Goal: Obtain resource: Obtain resource

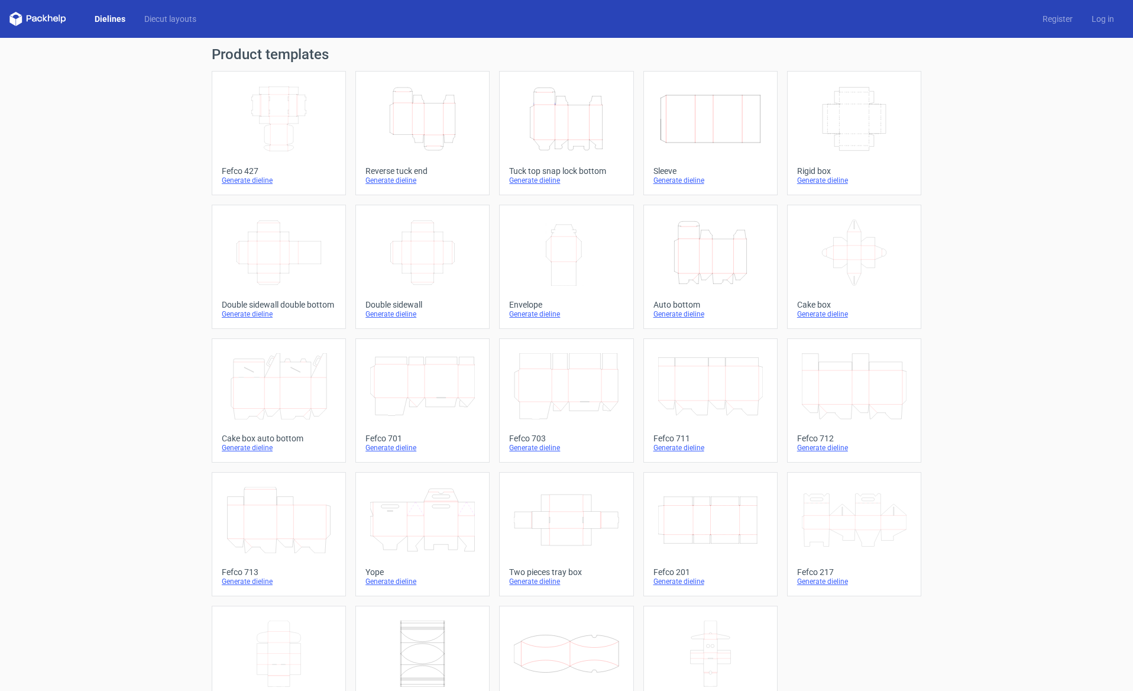
click at [384, 182] on div "Generate dieline" at bounding box center [422, 180] width 114 height 9
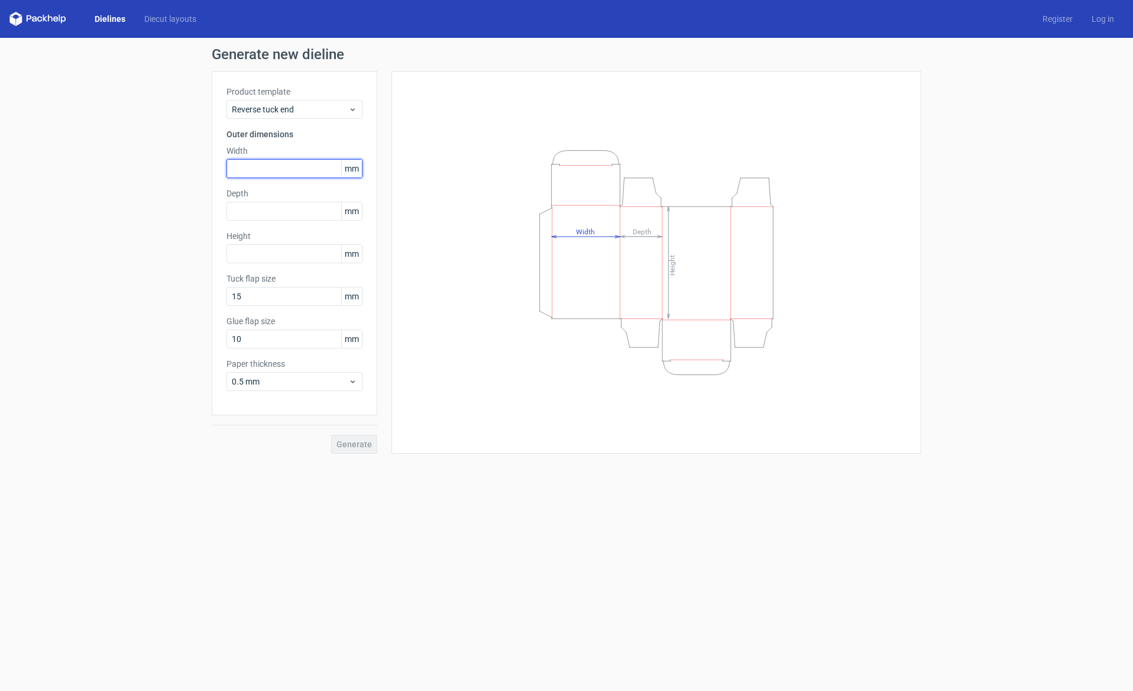
click at [263, 170] on input "text" at bounding box center [294, 168] width 136 height 19
click at [297, 119] on div "Product template Reverse tuck end Outer dimensions Width mm Depth mm Height [PE…" at bounding box center [295, 243] width 166 height 344
click at [294, 114] on span "Reverse tuck end" at bounding box center [290, 109] width 116 height 12
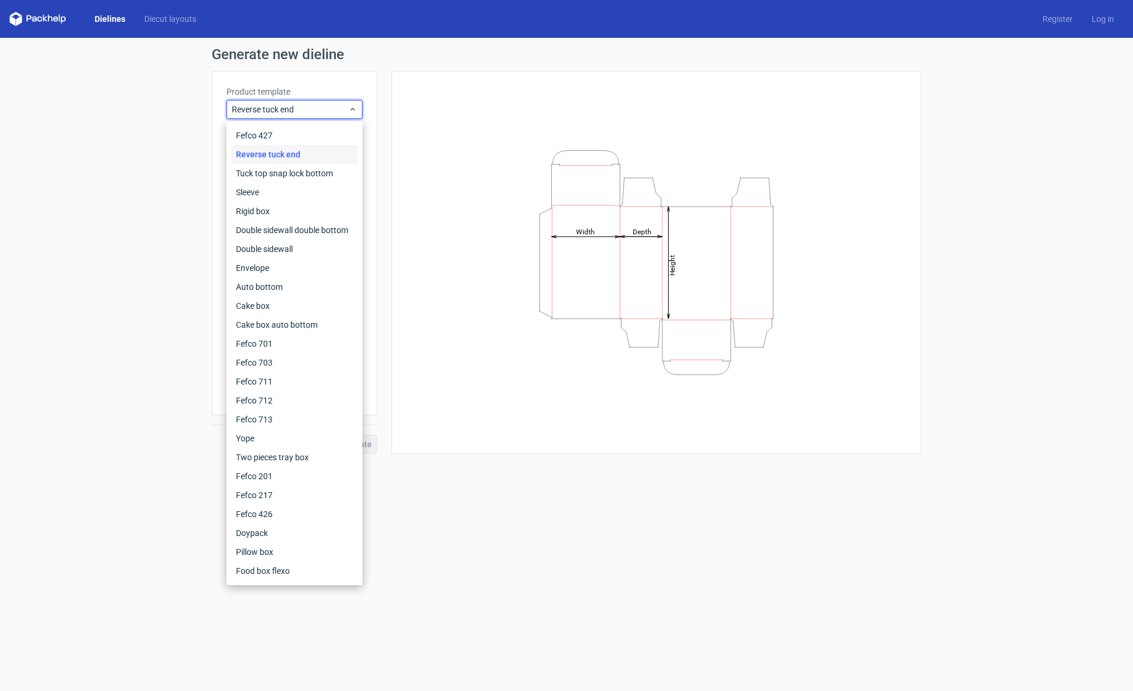
click at [154, 164] on div "Generate new dieline Product template Reverse tuck end Outer dimensions Width m…" at bounding box center [566, 250] width 1133 height 425
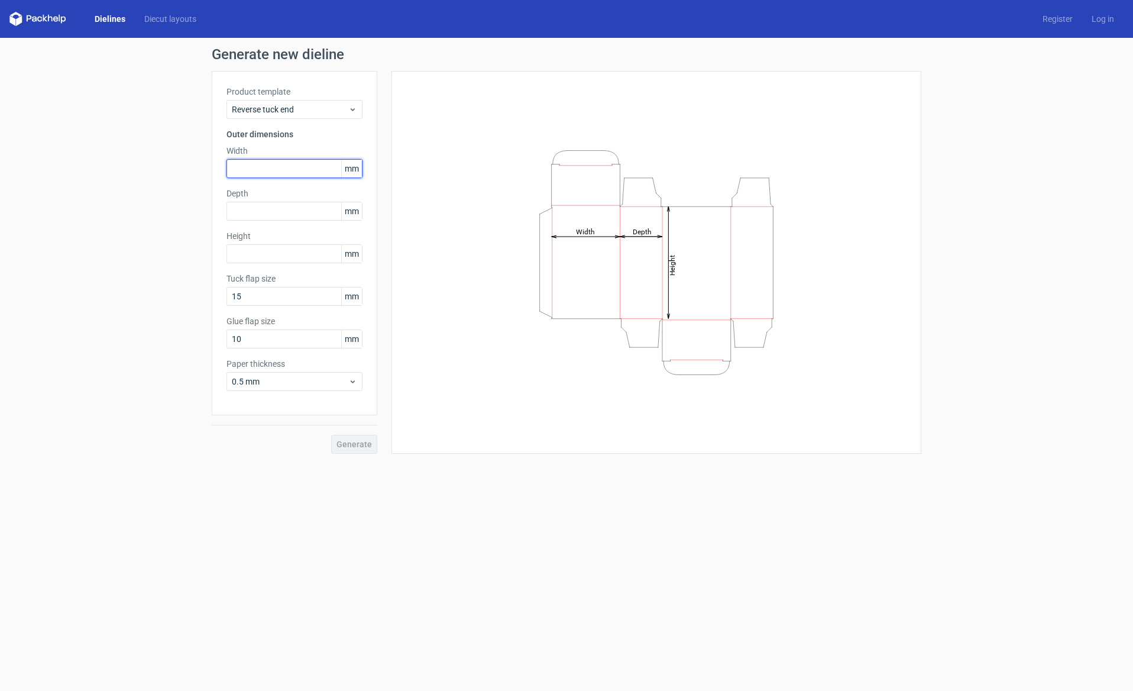
drag, startPoint x: 246, startPoint y: 164, endPoint x: 266, endPoint y: 170, distance: 20.8
click at [247, 164] on input "text" at bounding box center [294, 168] width 136 height 19
type input "2"
type input "50"
type input "60"
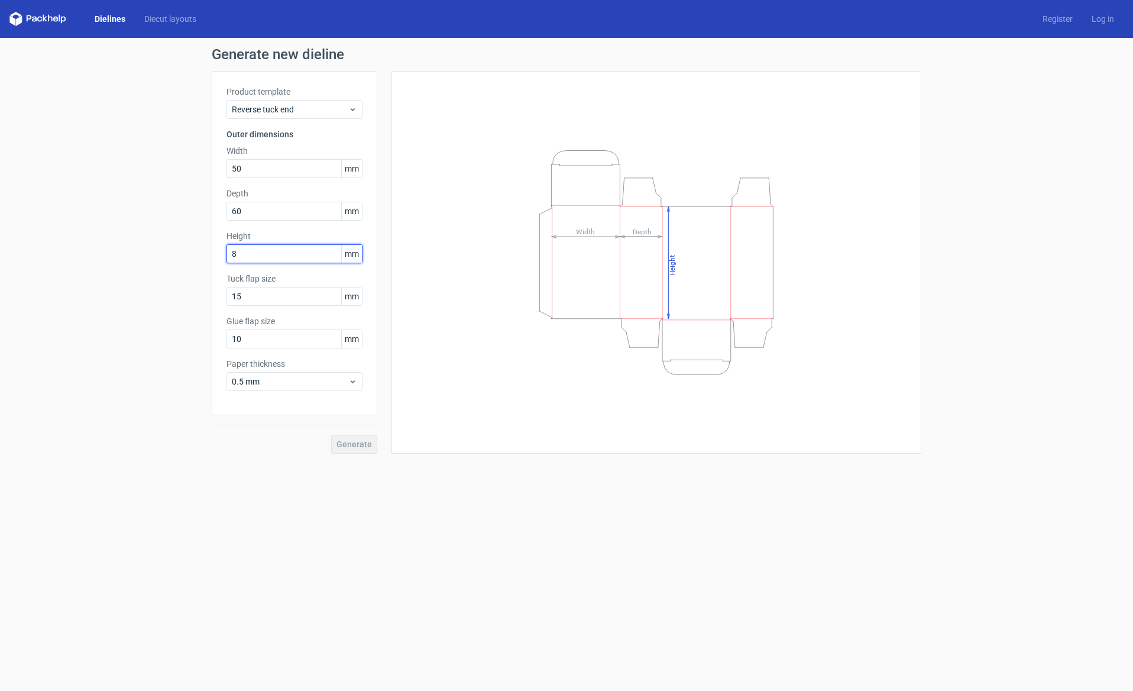
type input "80"
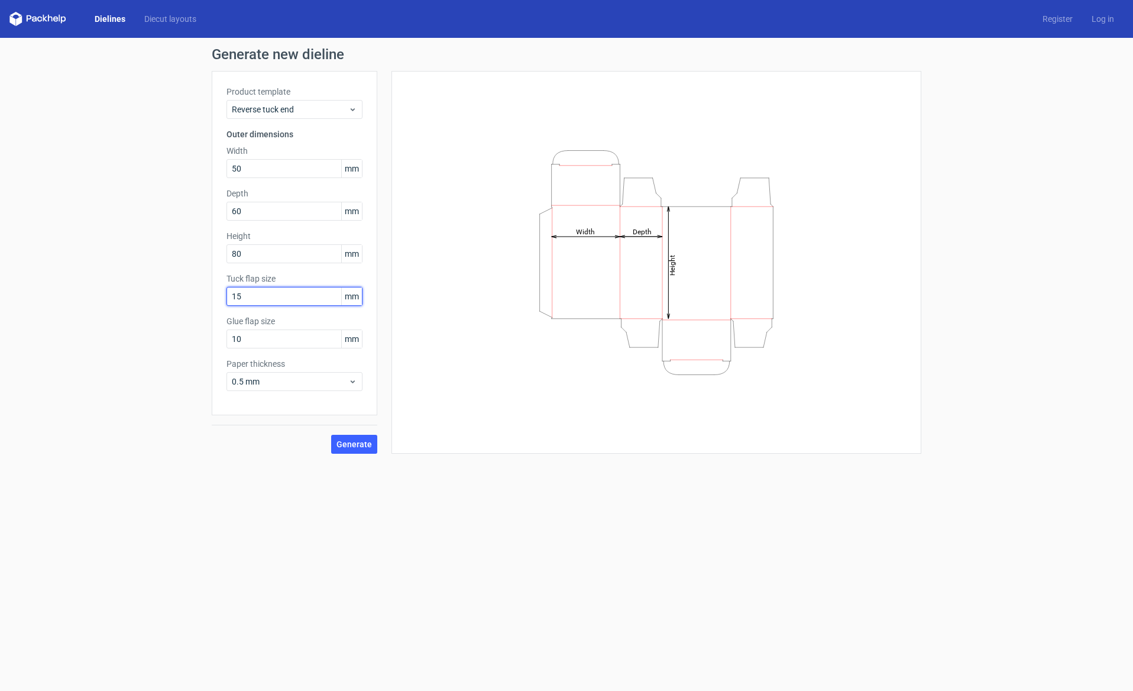
click at [355, 444] on button "Generate" at bounding box center [354, 444] width 46 height 19
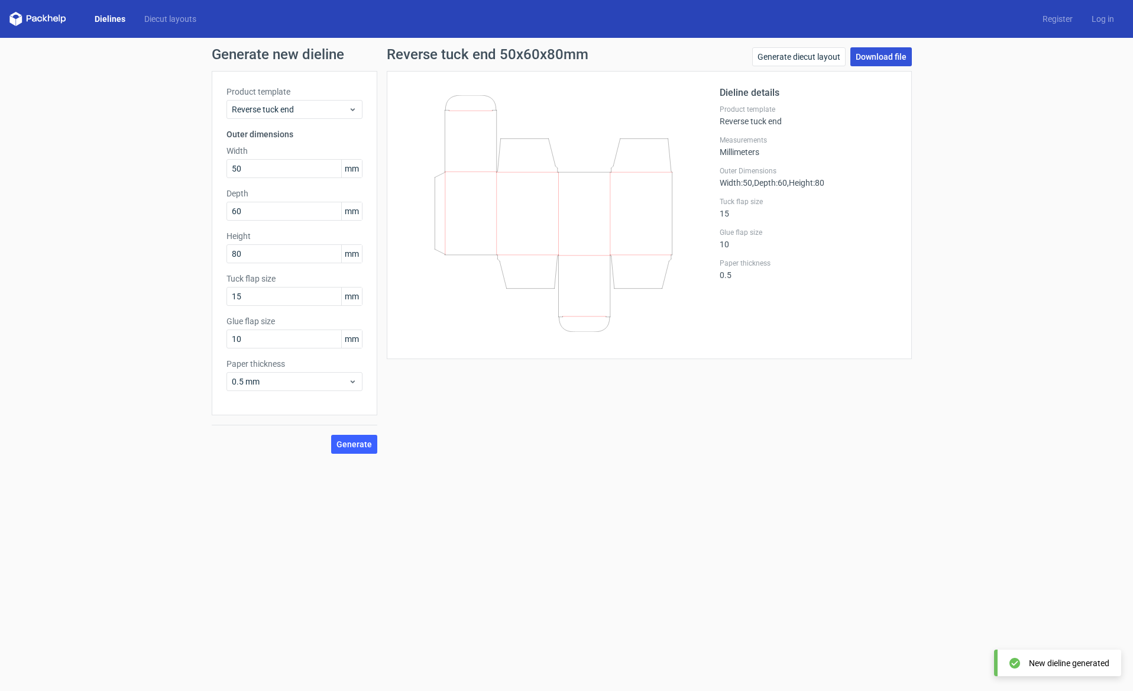
click at [871, 55] on link "Download file" at bounding box center [880, 56] width 61 height 19
click at [129, 26] on div "Dielines Diecut layouts Register Log in" at bounding box center [566, 19] width 1133 height 38
click at [114, 22] on link "Dielines" at bounding box center [110, 19] width 50 height 12
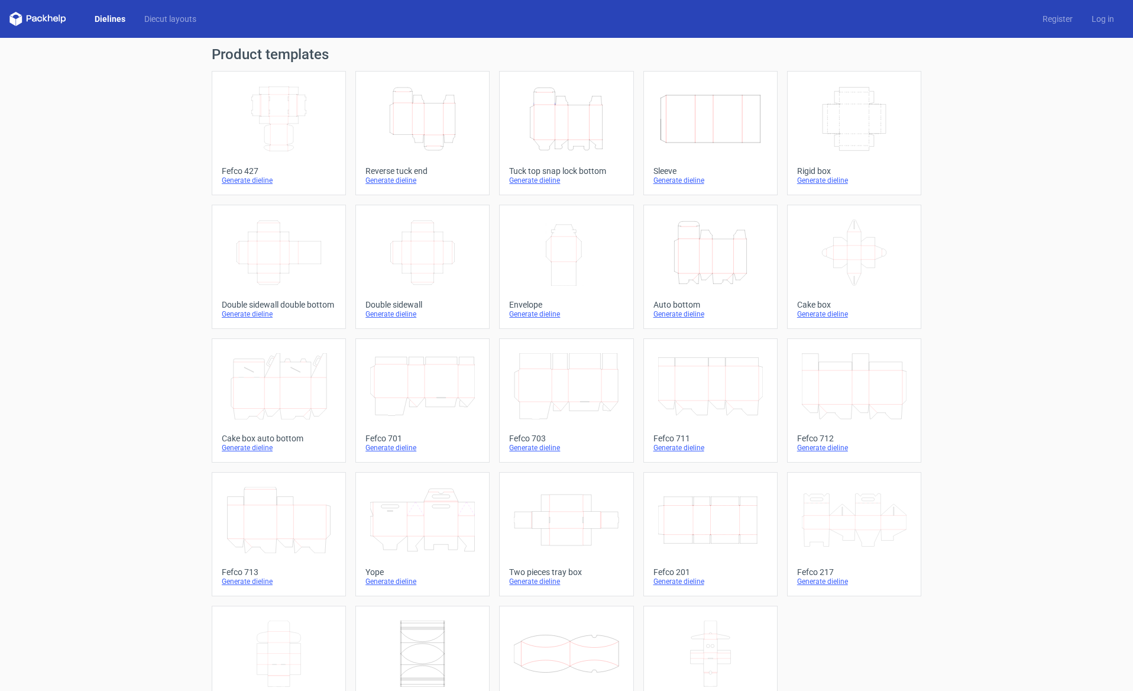
click at [41, 11] on div "Dielines Diecut layouts Register Log in" at bounding box center [566, 19] width 1133 height 38
click at [36, 17] on icon at bounding box center [37, 19] width 57 height 14
click at [38, 20] on icon at bounding box center [39, 19] width 5 height 5
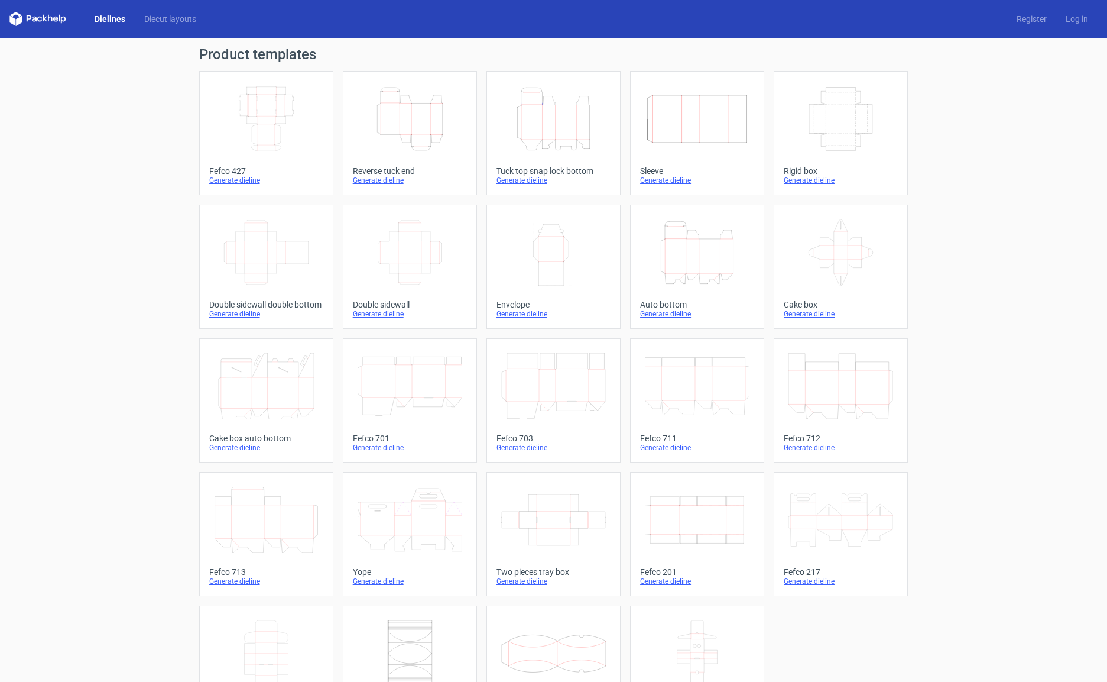
scroll to position [57, 0]
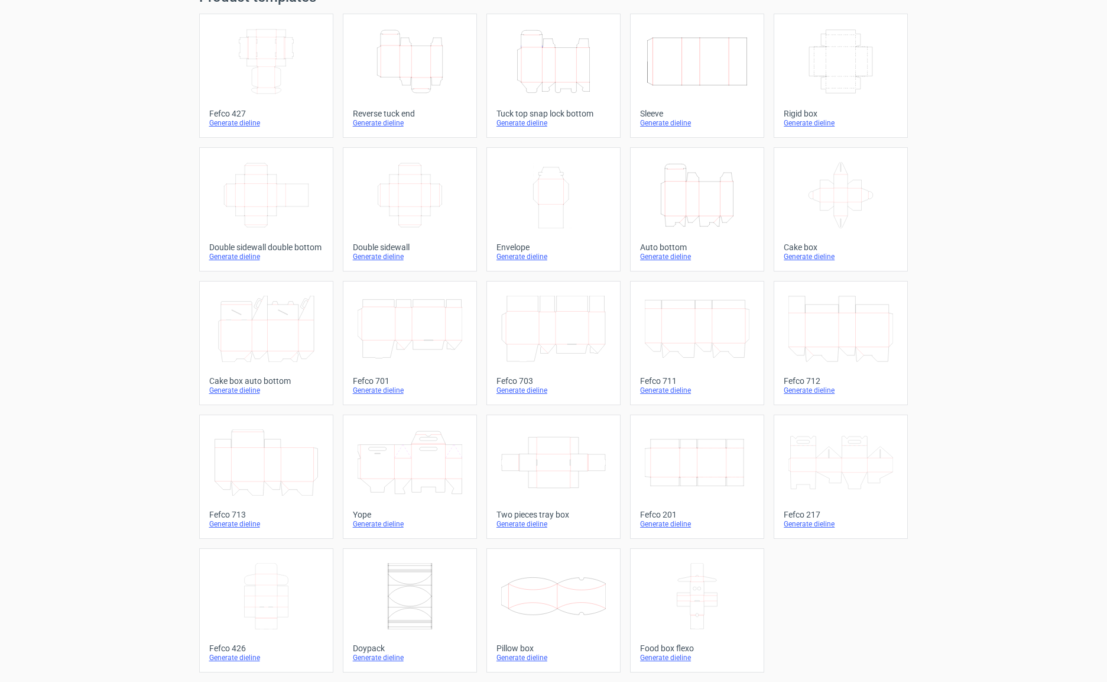
click at [693, 206] on icon "Height Depth Width" at bounding box center [697, 195] width 105 height 66
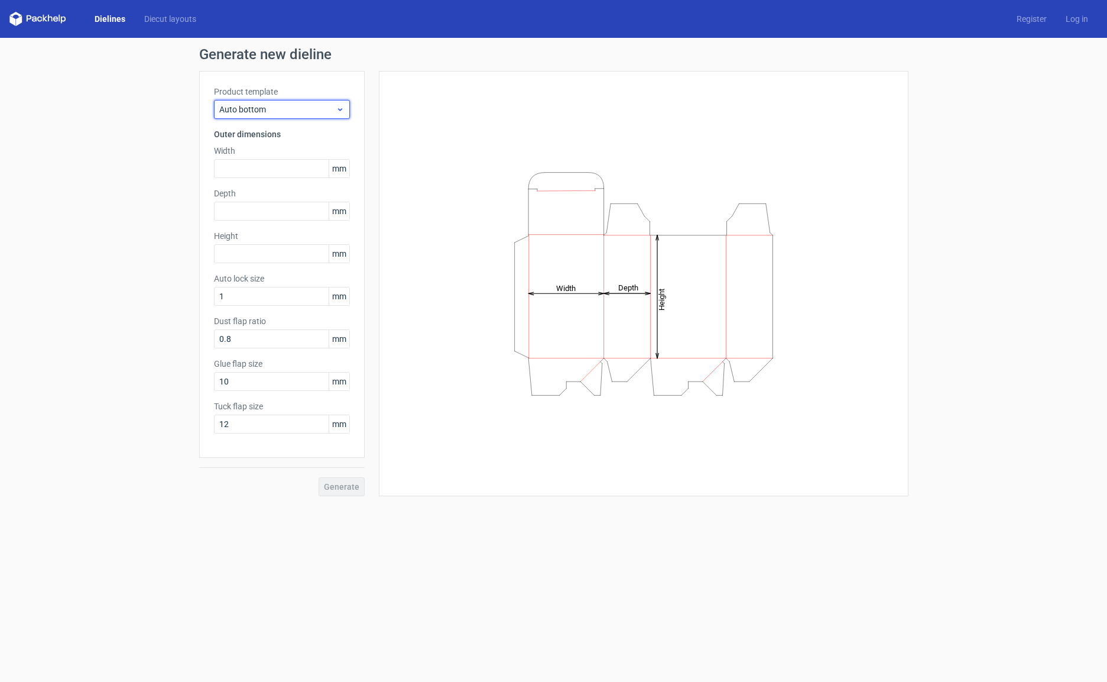
click at [270, 109] on span "Auto bottom" at bounding box center [277, 109] width 116 height 12
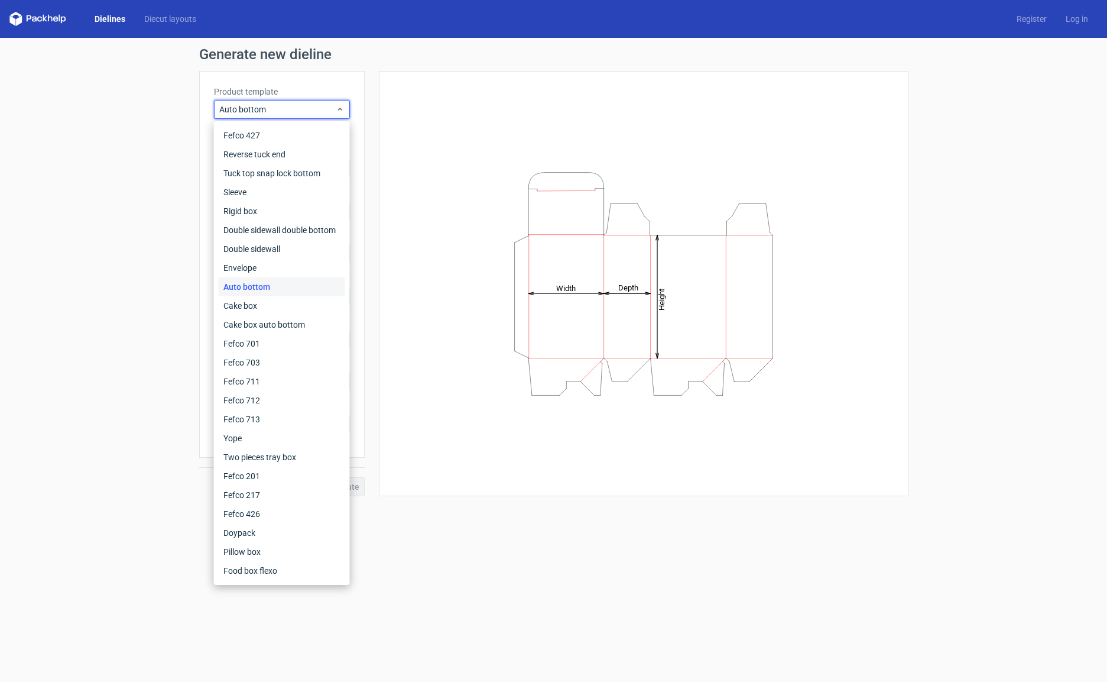
click at [247, 289] on div "Auto bottom" at bounding box center [282, 286] width 127 height 19
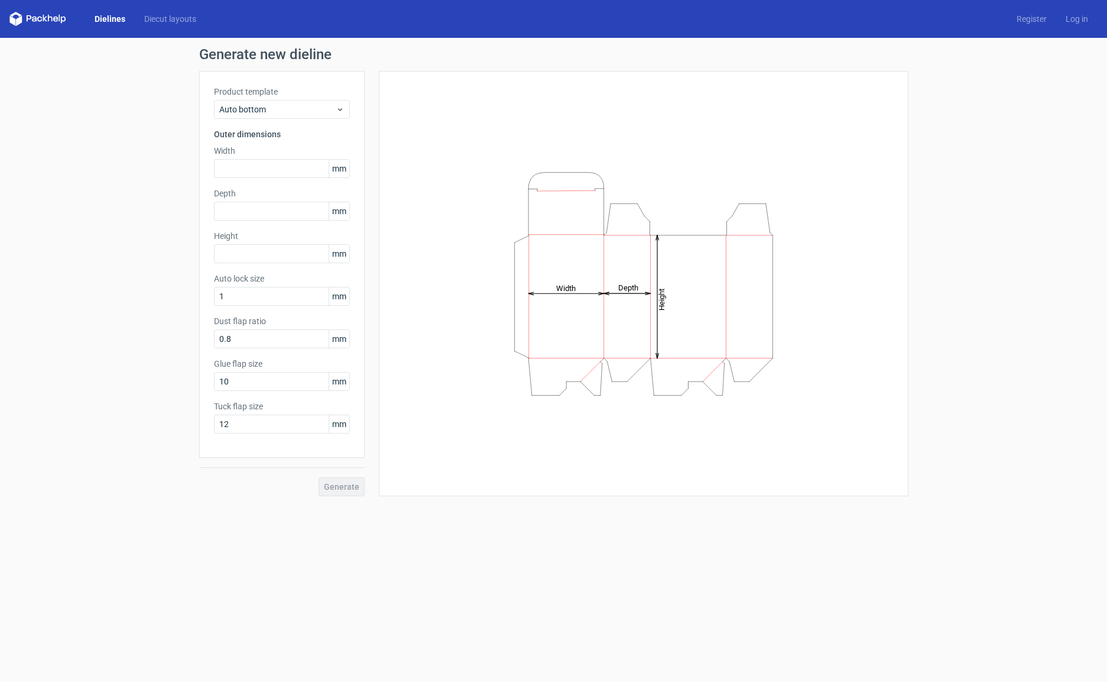
click at [108, 271] on div "Generate new dieline Product template Auto bottom Outer dimensions Width mm Dep…" at bounding box center [553, 272] width 1107 height 468
click at [236, 338] on input "0.8" at bounding box center [282, 338] width 136 height 19
click at [236, 107] on span "Auto bottom" at bounding box center [277, 109] width 116 height 12
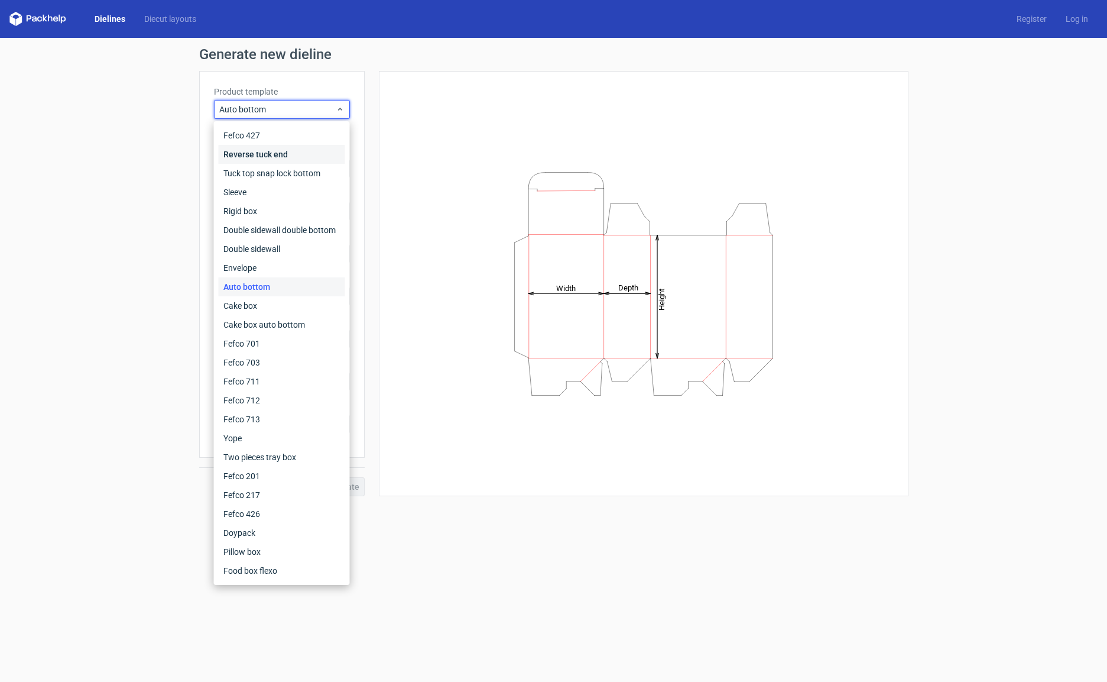
click at [242, 156] on div "Reverse tuck end" at bounding box center [282, 154] width 127 height 19
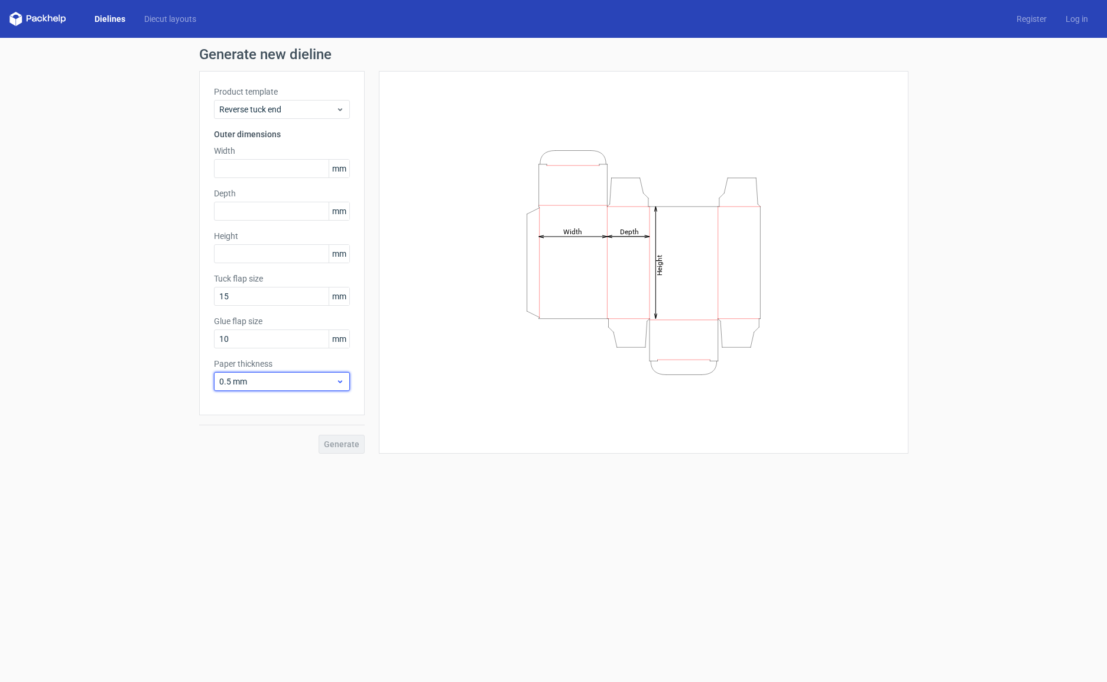
click at [260, 378] on span "0.5 mm" at bounding box center [277, 381] width 116 height 12
click at [236, 466] on div "1.5 mm" at bounding box center [282, 464] width 127 height 19
click at [238, 380] on span "1.5 mm" at bounding box center [277, 381] width 116 height 12
click at [236, 432] on div "0.5 mm" at bounding box center [282, 426] width 127 height 19
click at [104, 340] on div "Generate new dieline Product template Reverse tuck end Outer dimensions Width m…" at bounding box center [553, 250] width 1107 height 425
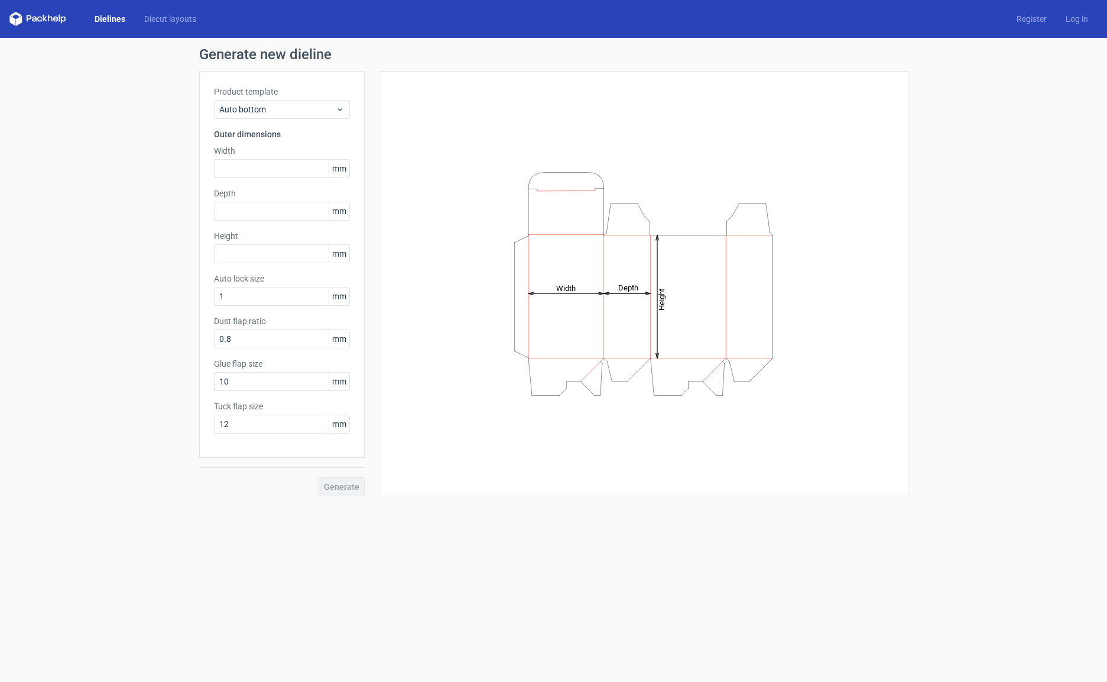
drag, startPoint x: 234, startPoint y: 97, endPoint x: 248, endPoint y: 119, distance: 26.6
click at [234, 97] on label "Product template" at bounding box center [282, 92] width 136 height 12
click at [248, 120] on div "Product template Auto bottom Outer dimensions Width mm Depth mm Height mm Auto …" at bounding box center [282, 264] width 166 height 387
click at [251, 112] on span "Auto bottom" at bounding box center [277, 109] width 116 height 12
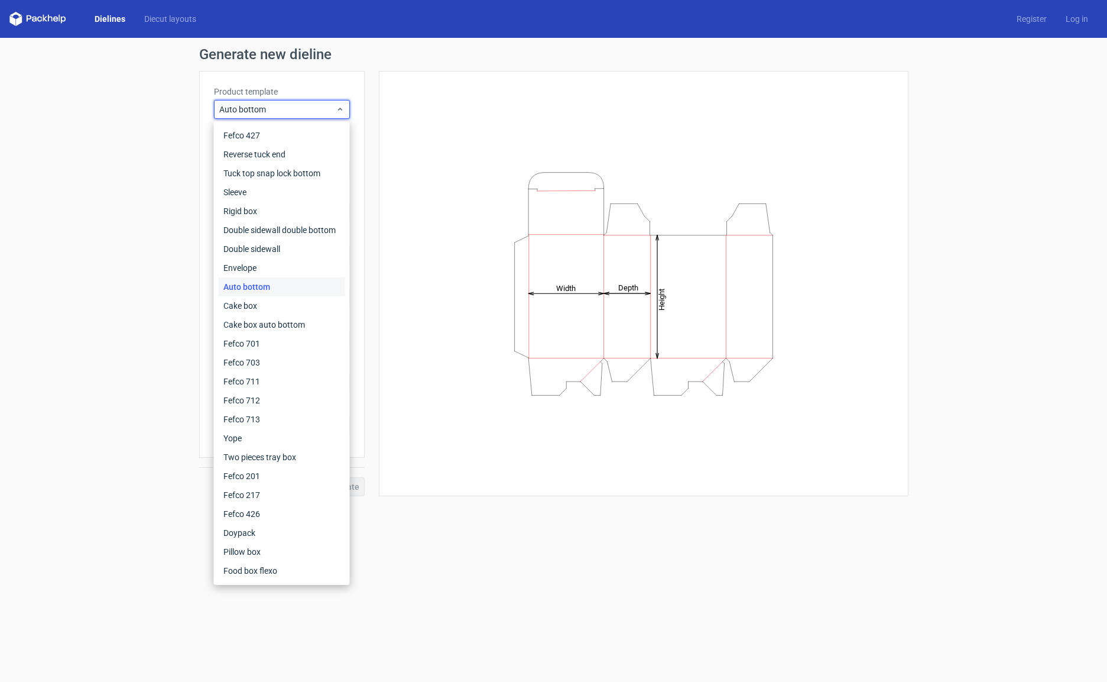
drag, startPoint x: 85, startPoint y: 330, endPoint x: 196, endPoint y: 235, distance: 146.3
click at [128, 299] on div "Generate new dieline Product template Auto bottom Outer dimensions Width mm Dep…" at bounding box center [553, 272] width 1107 height 468
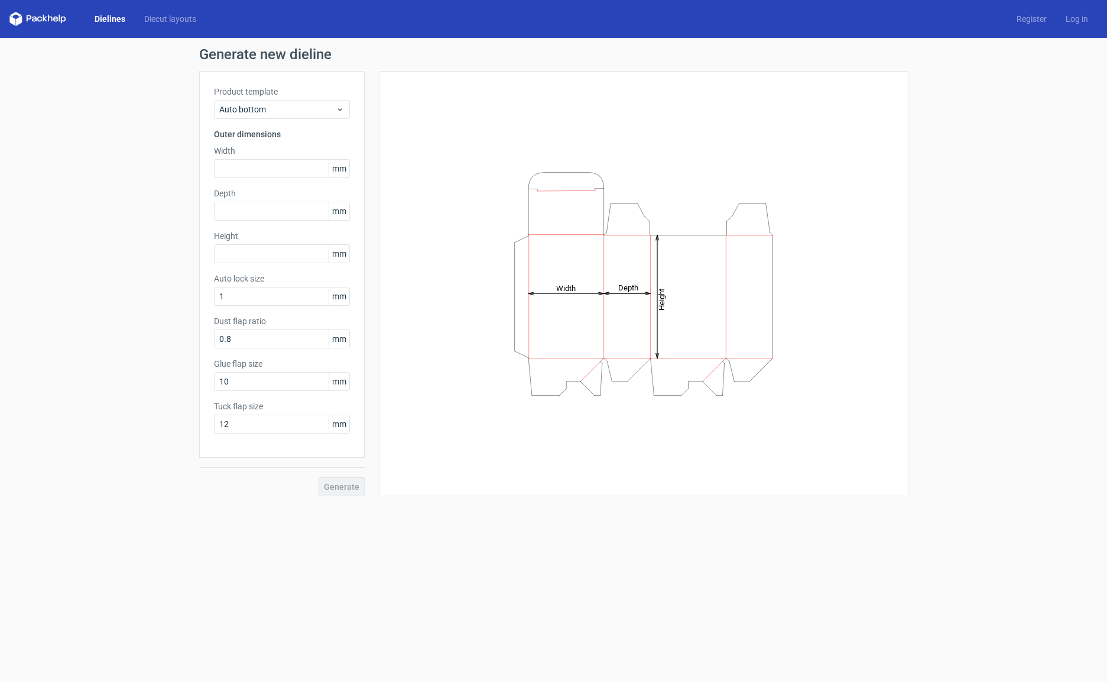
click at [114, 22] on link "Dielines" at bounding box center [110, 19] width 50 height 12
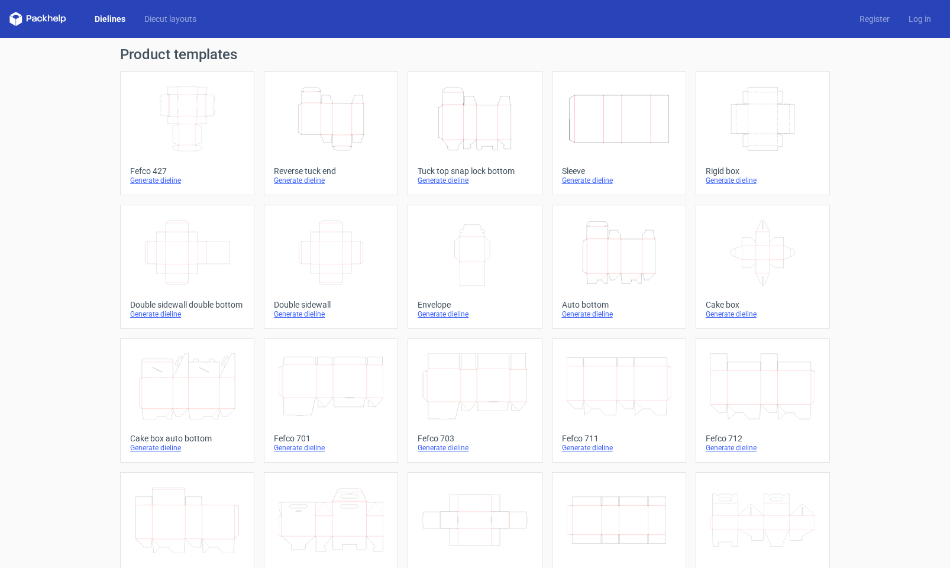
click at [18, 20] on polygon at bounding box center [19, 20] width 6 height 10
click at [45, 14] on icon at bounding box center [37, 19] width 57 height 14
click at [32, 19] on icon at bounding box center [37, 19] width 57 height 14
click at [909, 22] on link "Log in" at bounding box center [919, 19] width 41 height 12
click at [850, 18] on link "Register" at bounding box center [874, 19] width 49 height 12
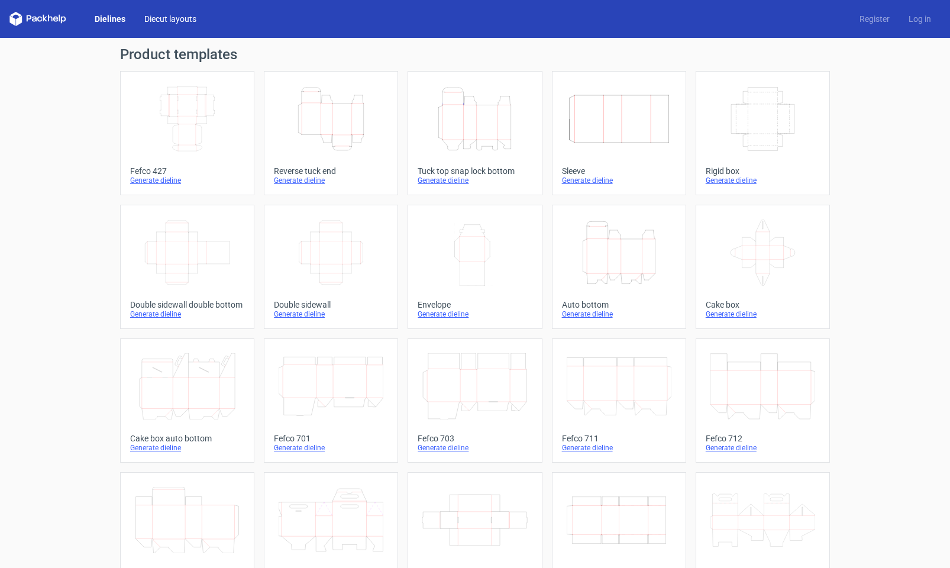
click at [183, 18] on link "Diecut layouts" at bounding box center [170, 19] width 71 height 12
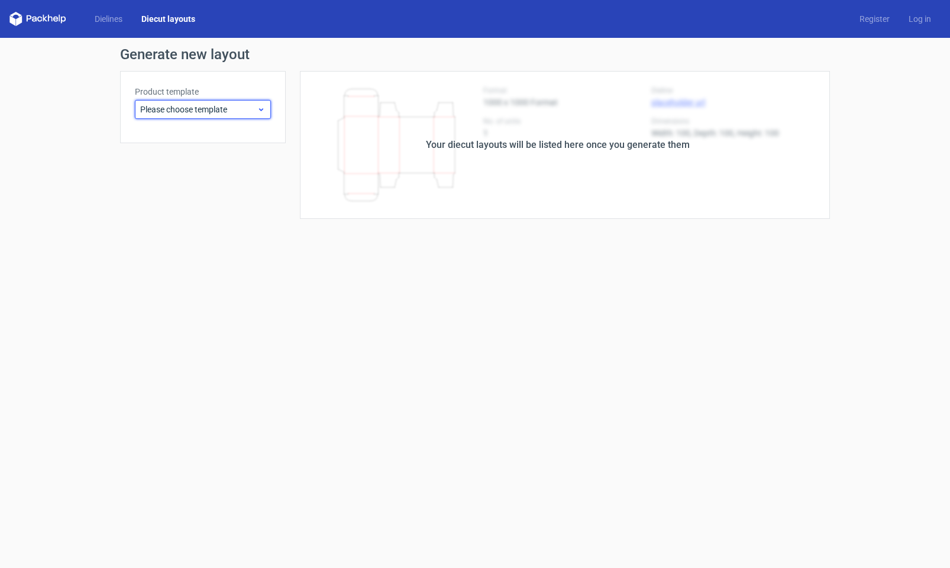
click at [186, 106] on span "Please choose template" at bounding box center [198, 109] width 116 height 12
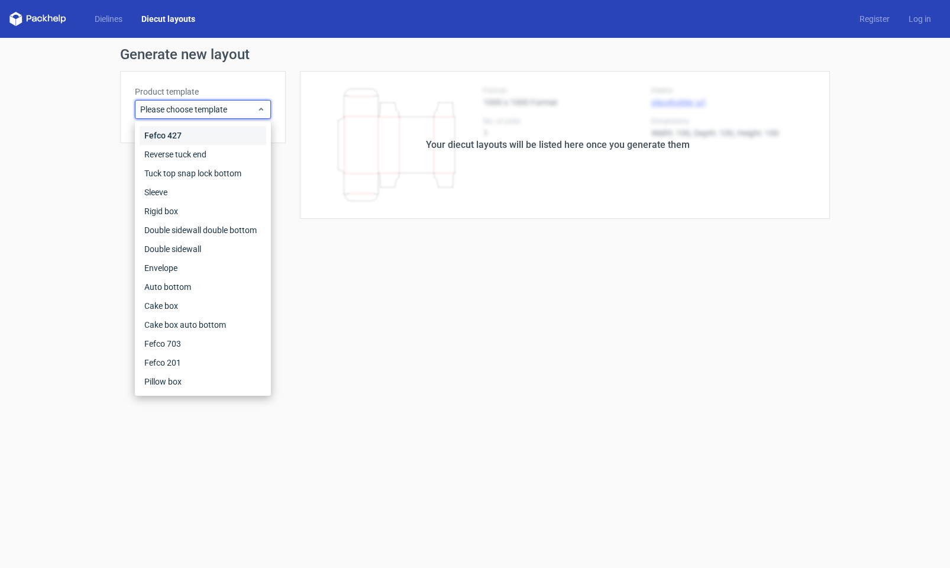
click at [164, 139] on div "Fefco 427" at bounding box center [203, 135] width 127 height 19
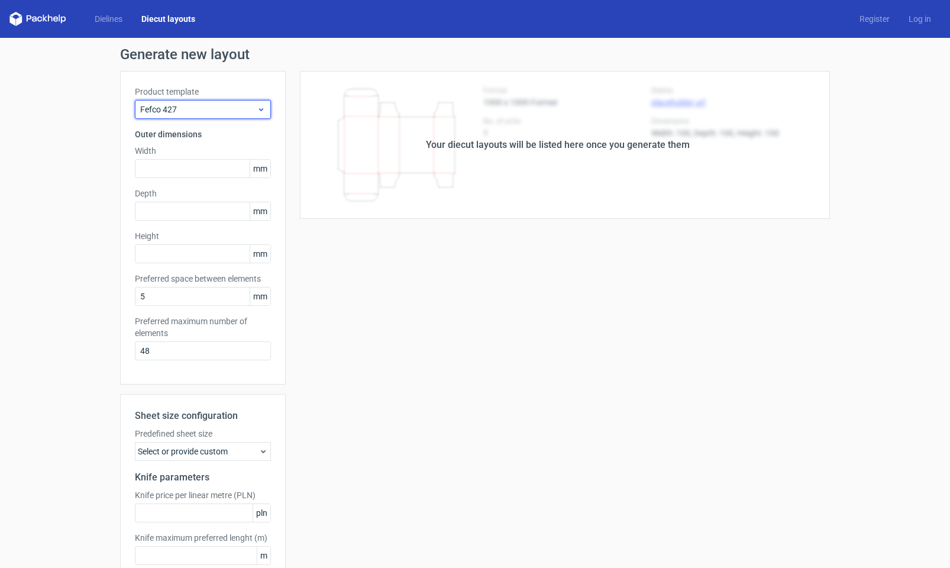
click at [173, 113] on span "Fefco 427" at bounding box center [198, 109] width 116 height 12
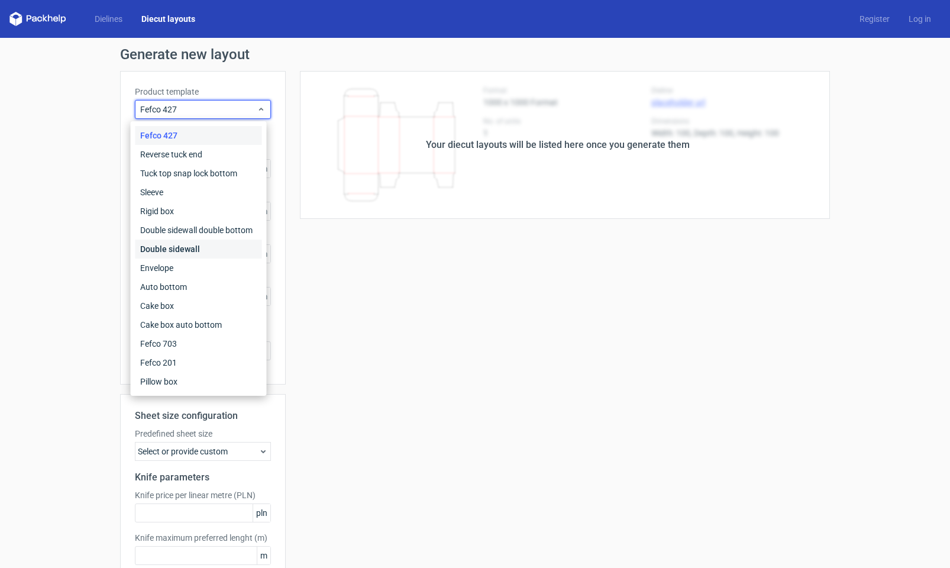
click at [157, 251] on div "Double sidewall" at bounding box center [198, 248] width 127 height 19
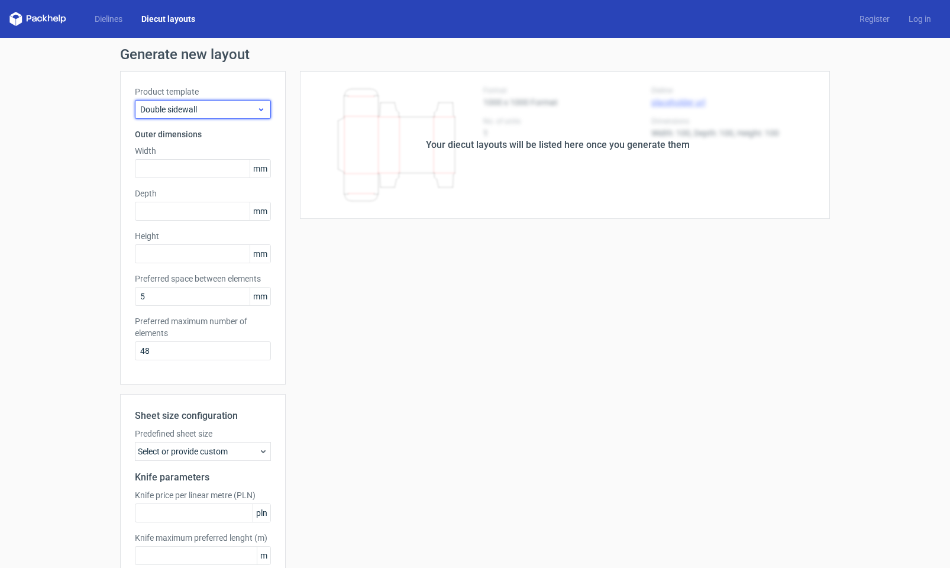
click at [174, 114] on span "Double sidewall" at bounding box center [198, 109] width 116 height 12
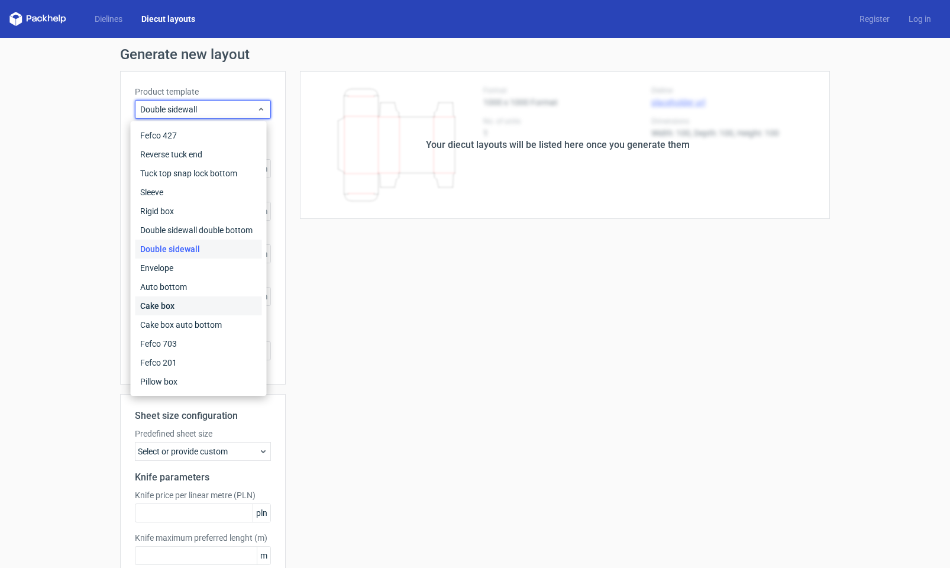
click at [163, 307] on div "Cake box" at bounding box center [198, 305] width 127 height 19
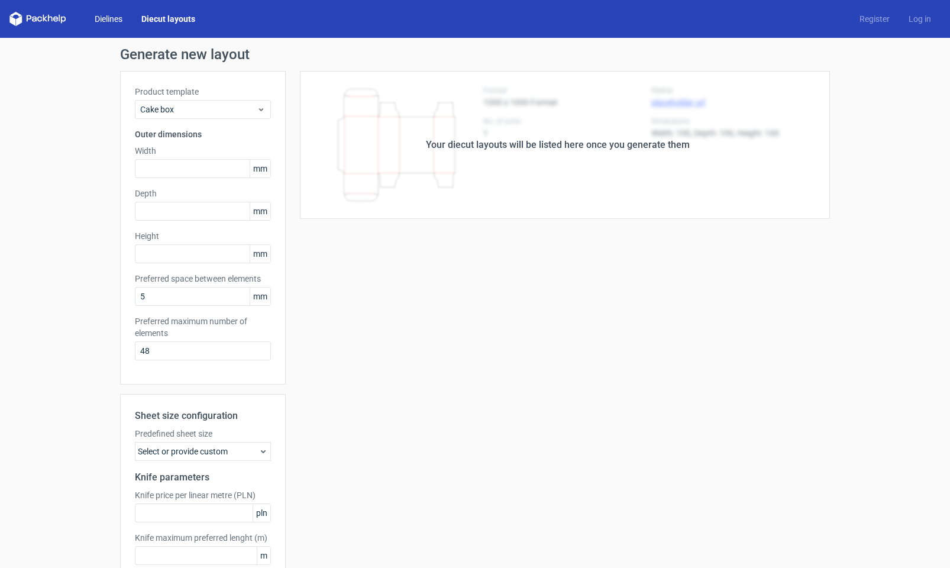
click at [106, 22] on link "Dielines" at bounding box center [108, 19] width 47 height 12
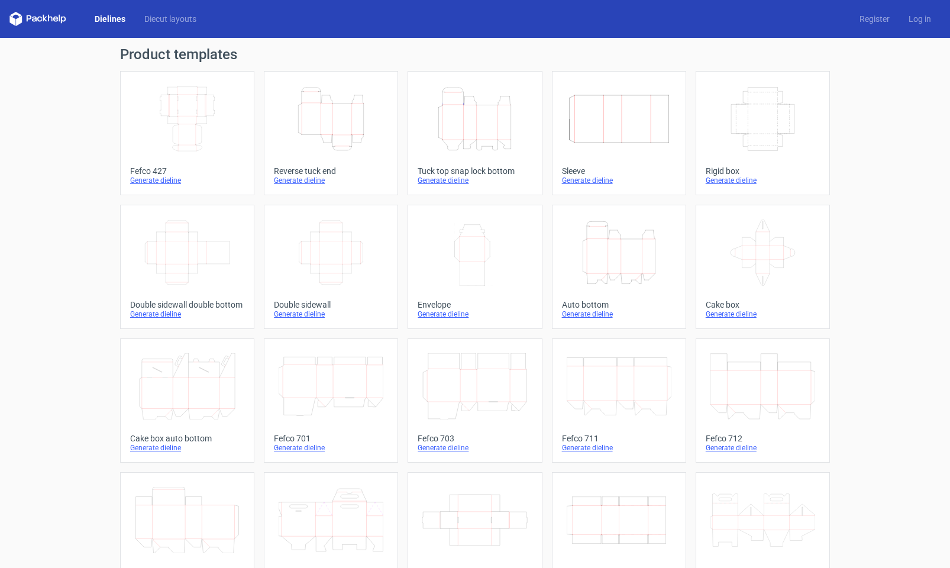
click at [111, 18] on link "Dielines" at bounding box center [110, 19] width 50 height 12
click at [111, 20] on link "Dielines" at bounding box center [110, 19] width 50 height 12
click at [56, 224] on div "Product templates Width Depth Height Fefco 427 Generate dieline Height Depth Wi…" at bounding box center [475, 388] width 950 height 701
click at [166, 183] on div "Generate dieline" at bounding box center [187, 180] width 114 height 9
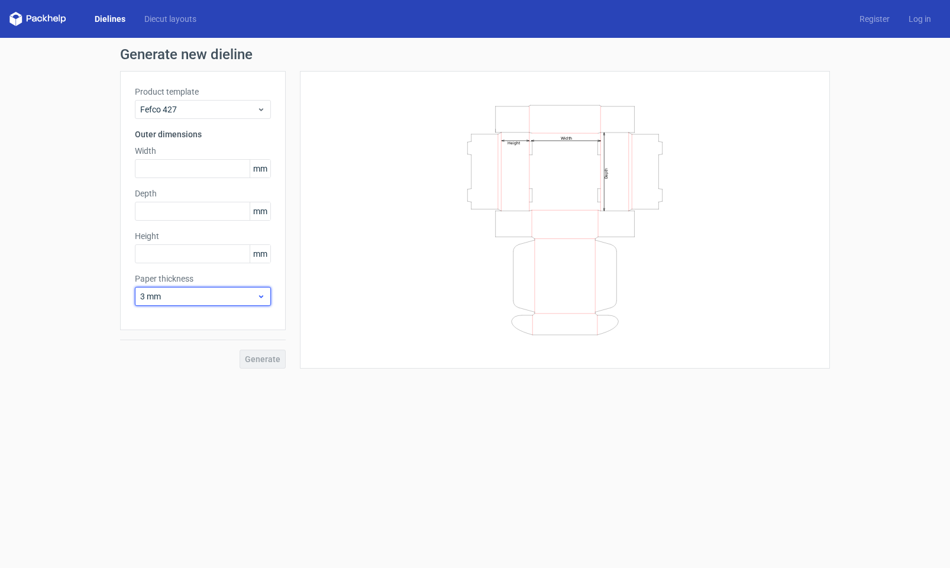
click at [206, 297] on span "3 mm" at bounding box center [198, 296] width 116 height 12
click at [34, 241] on div "Generate new dieline Product template Fefco 427 Outer dimensions Width mm Depth…" at bounding box center [475, 208] width 950 height 340
